Goal: Task Accomplishment & Management: Manage account settings

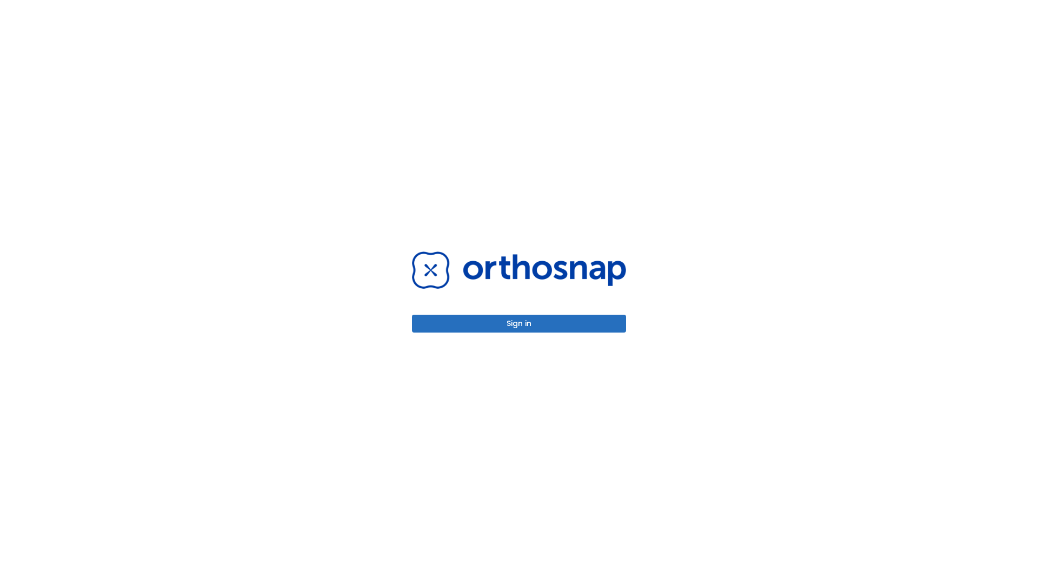
click at [519, 323] on button "Sign in" at bounding box center [519, 324] width 214 height 18
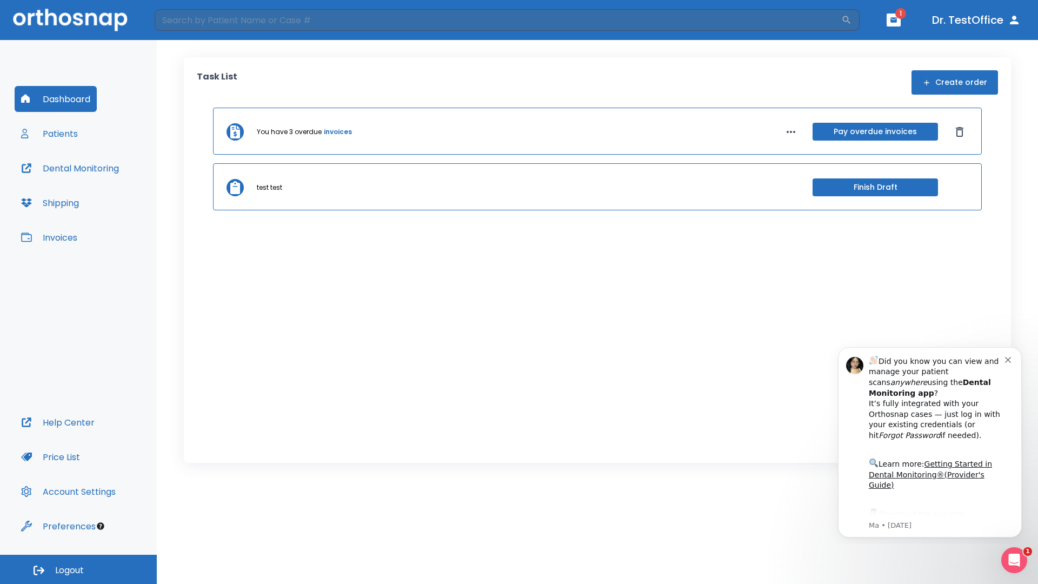
click at [78, 569] on span "Logout" at bounding box center [69, 570] width 29 height 12
